Goal: Find specific page/section

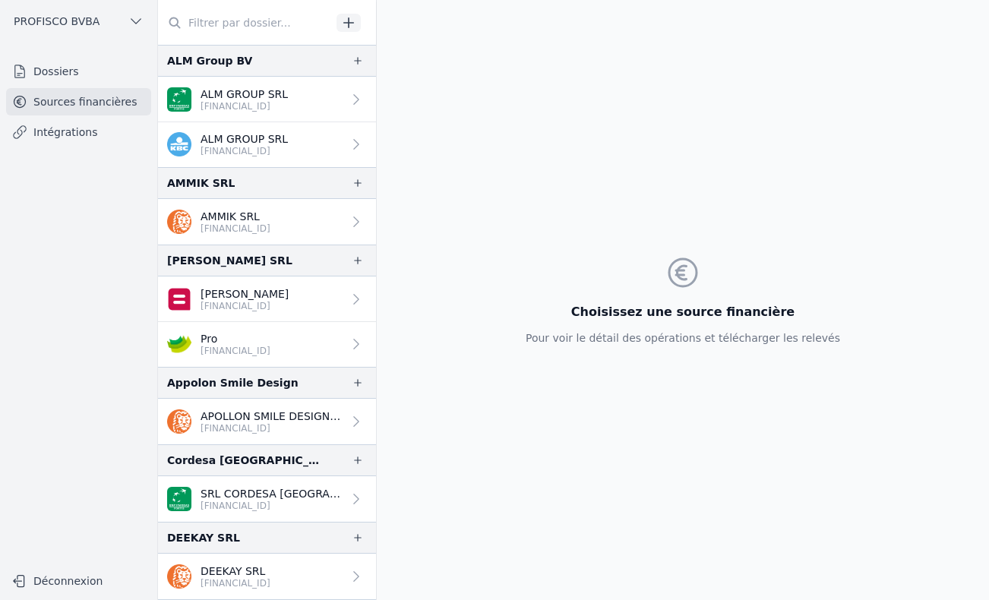
click at [233, 33] on input "text" at bounding box center [244, 22] width 173 height 27
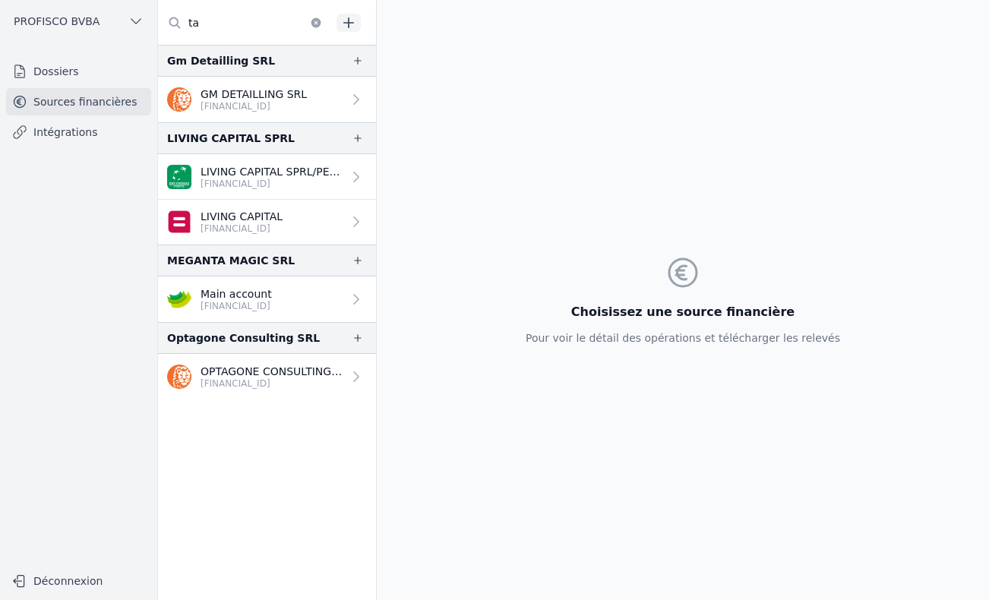
type input "ta"
click at [34, 76] on link "Dossiers" at bounding box center [78, 71] width 145 height 27
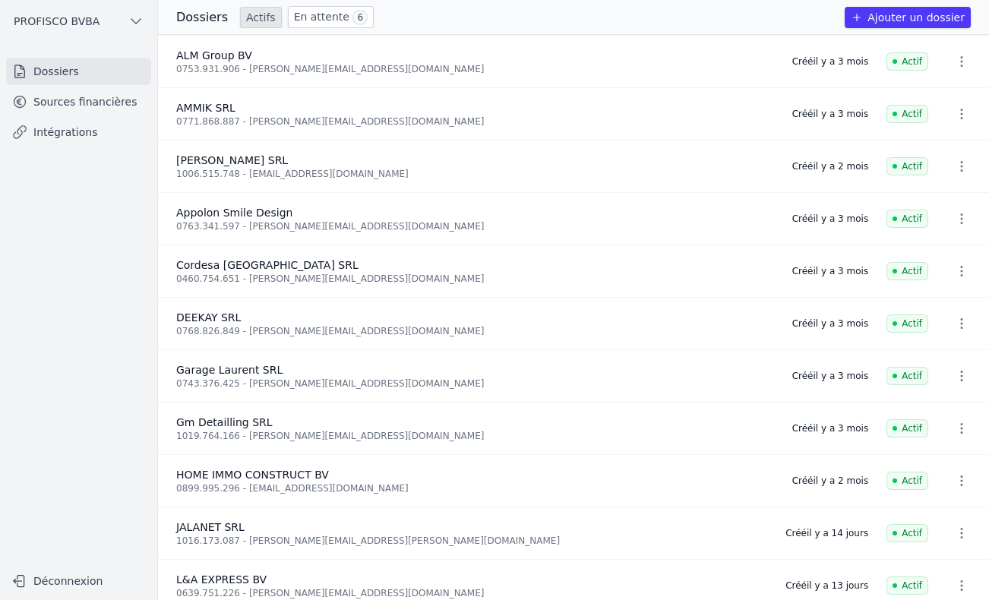
click at [316, 17] on link "En attente 6" at bounding box center [331, 17] width 86 height 22
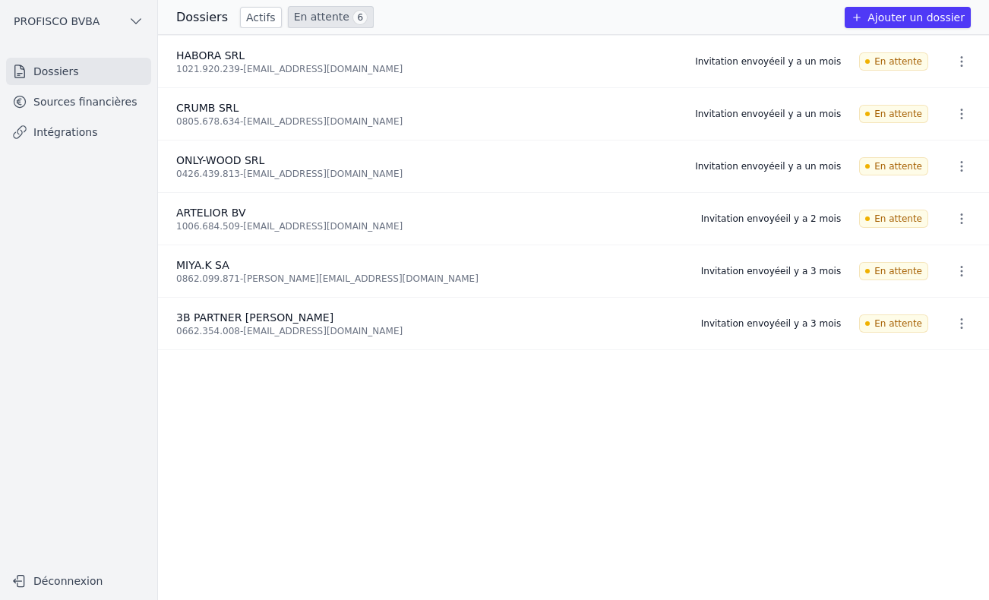
click at [248, 14] on link "Actifs" at bounding box center [261, 17] width 42 height 21
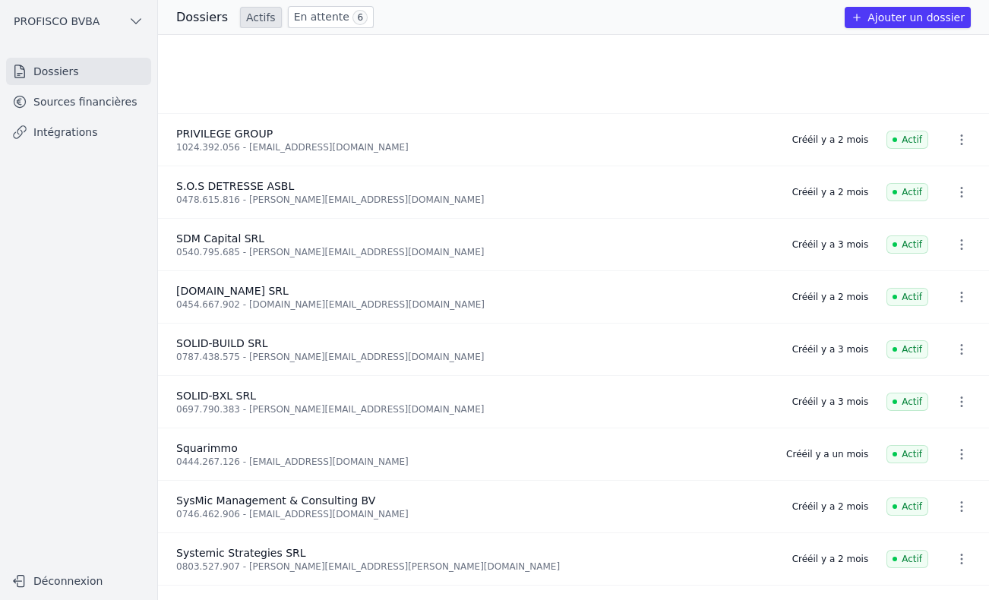
scroll to position [1431, 0]
